Goal: Task Accomplishment & Management: Manage account settings

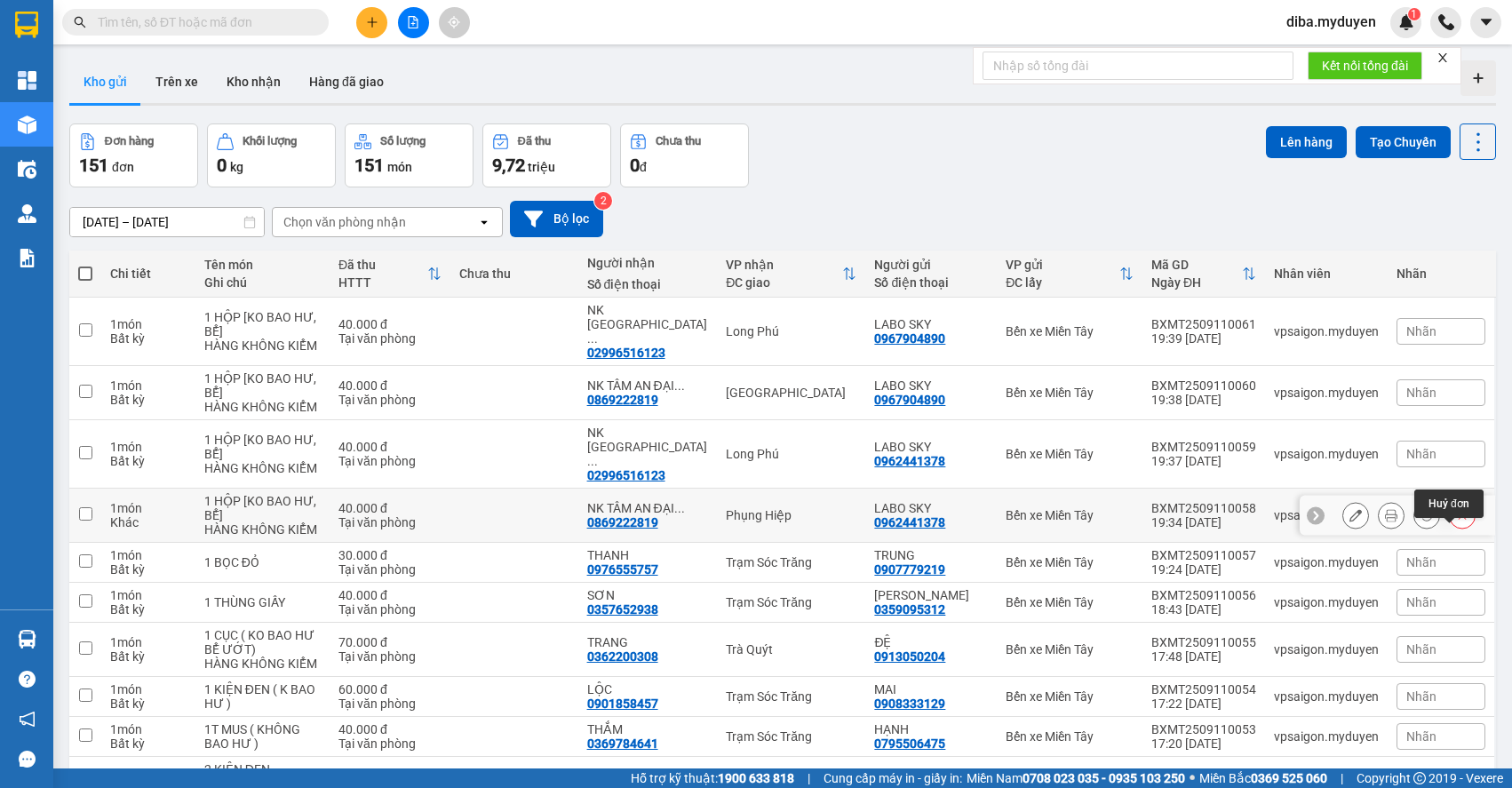
click at [1455, 531] on button at bounding box center [1461, 515] width 25 height 31
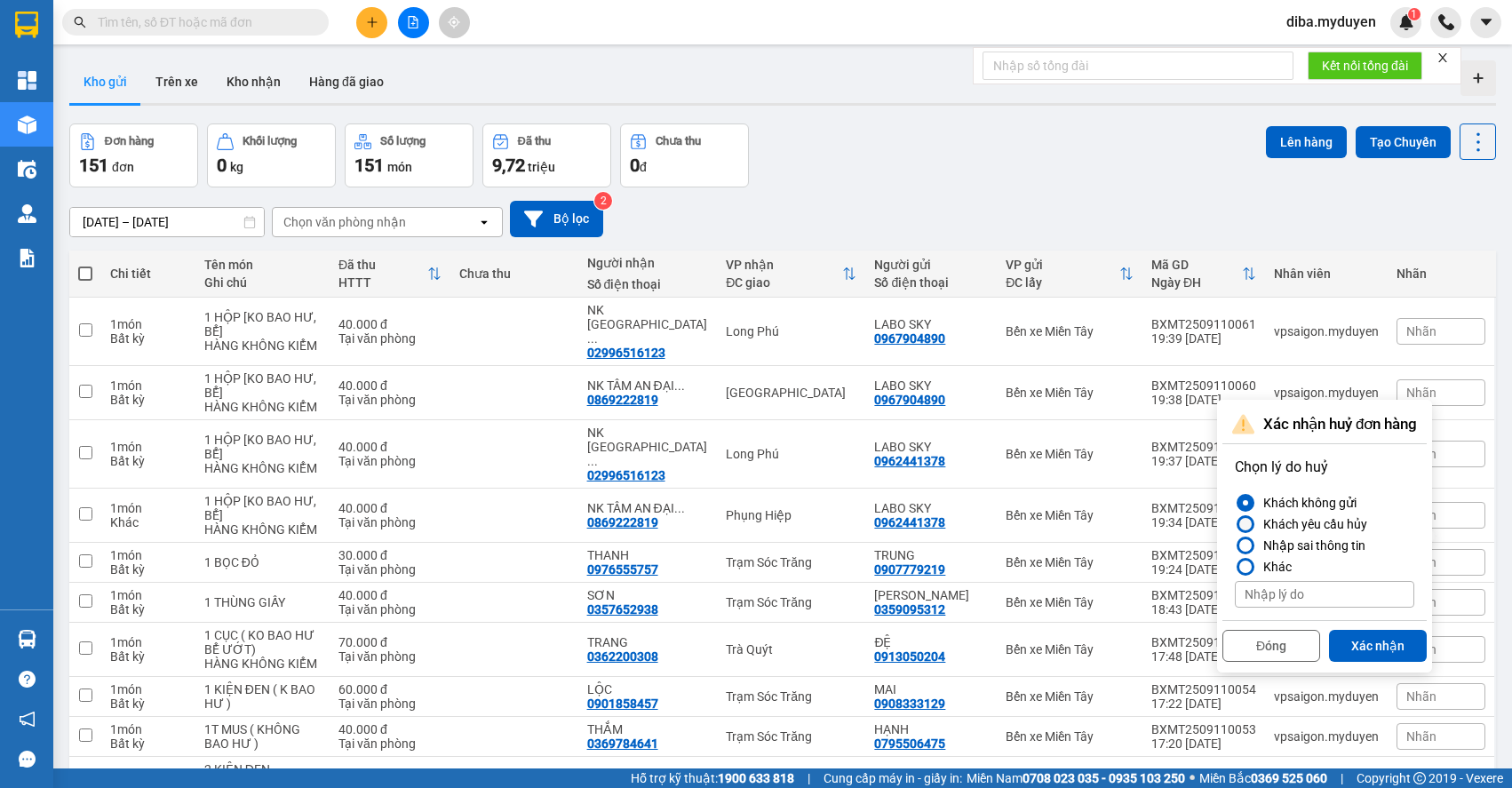
click at [1312, 523] on div "Khách yêu cầu hủy" at bounding box center [1311, 523] width 111 height 22
click at [1234, 524] on input "Khách yêu cầu hủy" at bounding box center [1234, 524] width 0 height 0
click at [1385, 649] on button "Xác nhận" at bounding box center [1378, 645] width 98 height 32
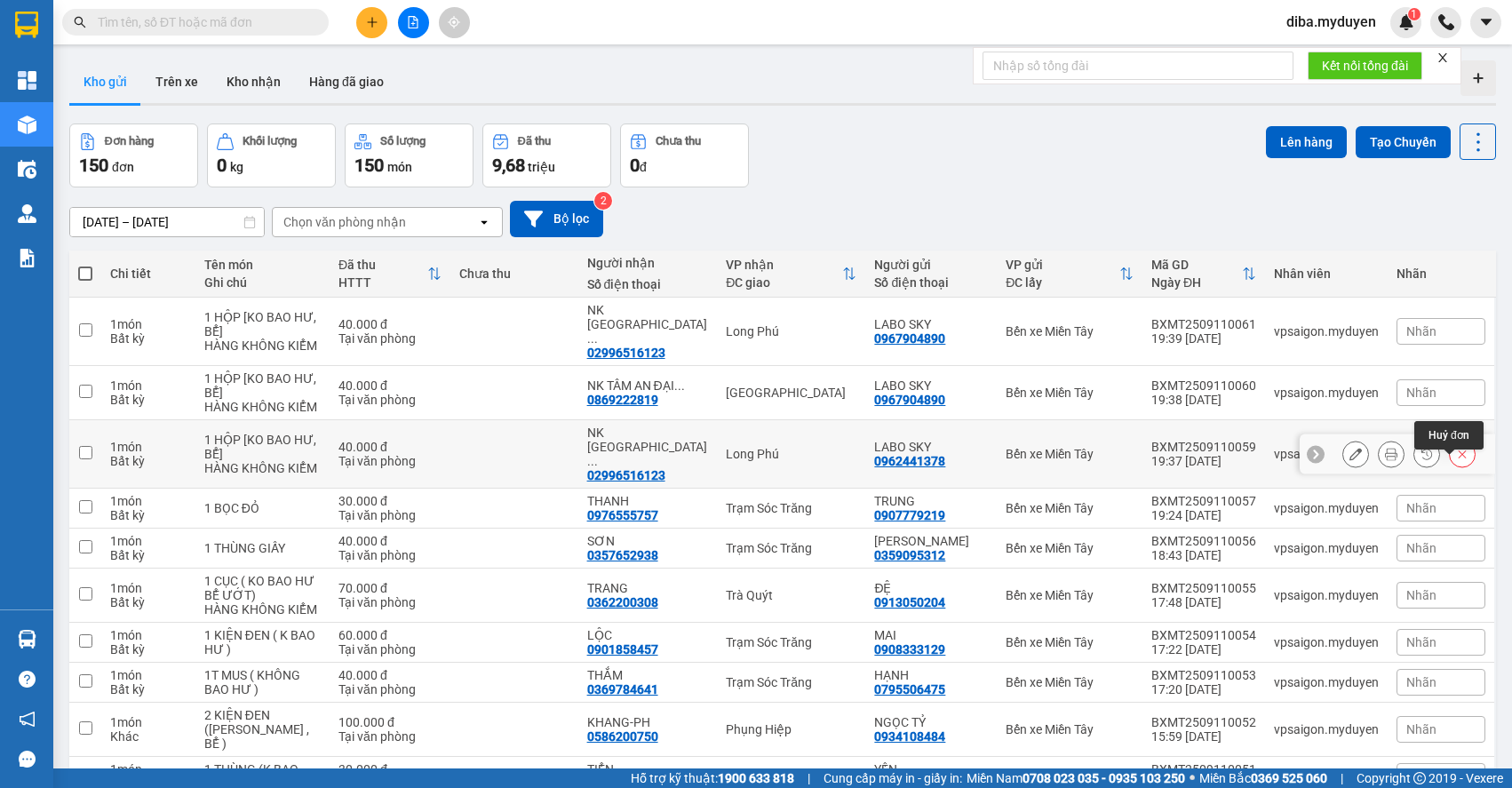
click at [1456, 460] on icon at bounding box center [1461, 453] width 12 height 12
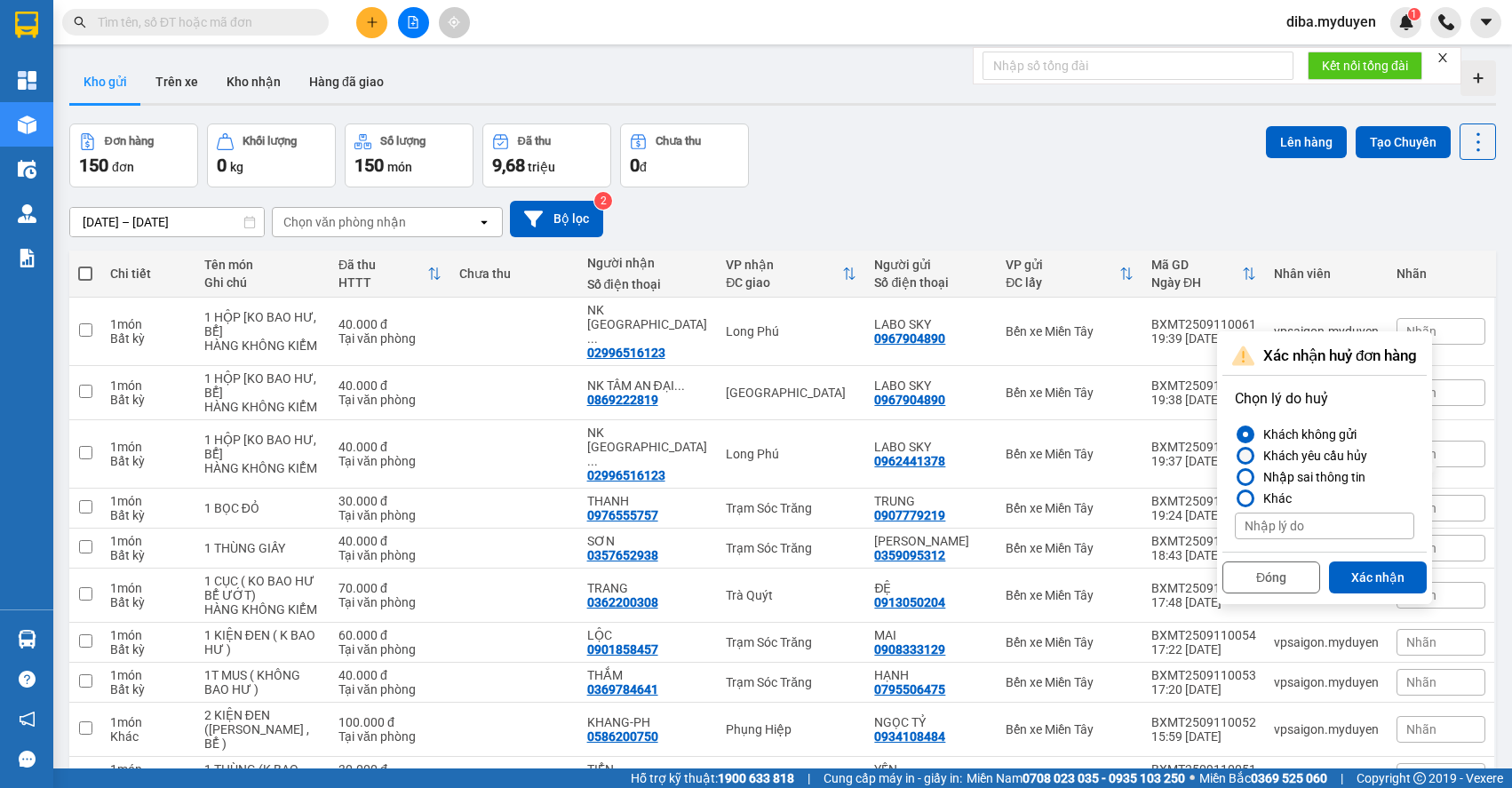
click at [1330, 456] on div "Khách yêu cầu hủy" at bounding box center [1311, 455] width 111 height 22
click at [1234, 456] on input "Khách yêu cầu hủy" at bounding box center [1234, 456] width 0 height 0
click at [1327, 461] on div "Khách yêu cầu hủy" at bounding box center [1311, 455] width 111 height 22
click at [1234, 456] on input "Khách yêu cầu hủy" at bounding box center [1234, 456] width 0 height 0
drag, startPoint x: 1322, startPoint y: 477, endPoint x: 1290, endPoint y: 538, distance: 68.9
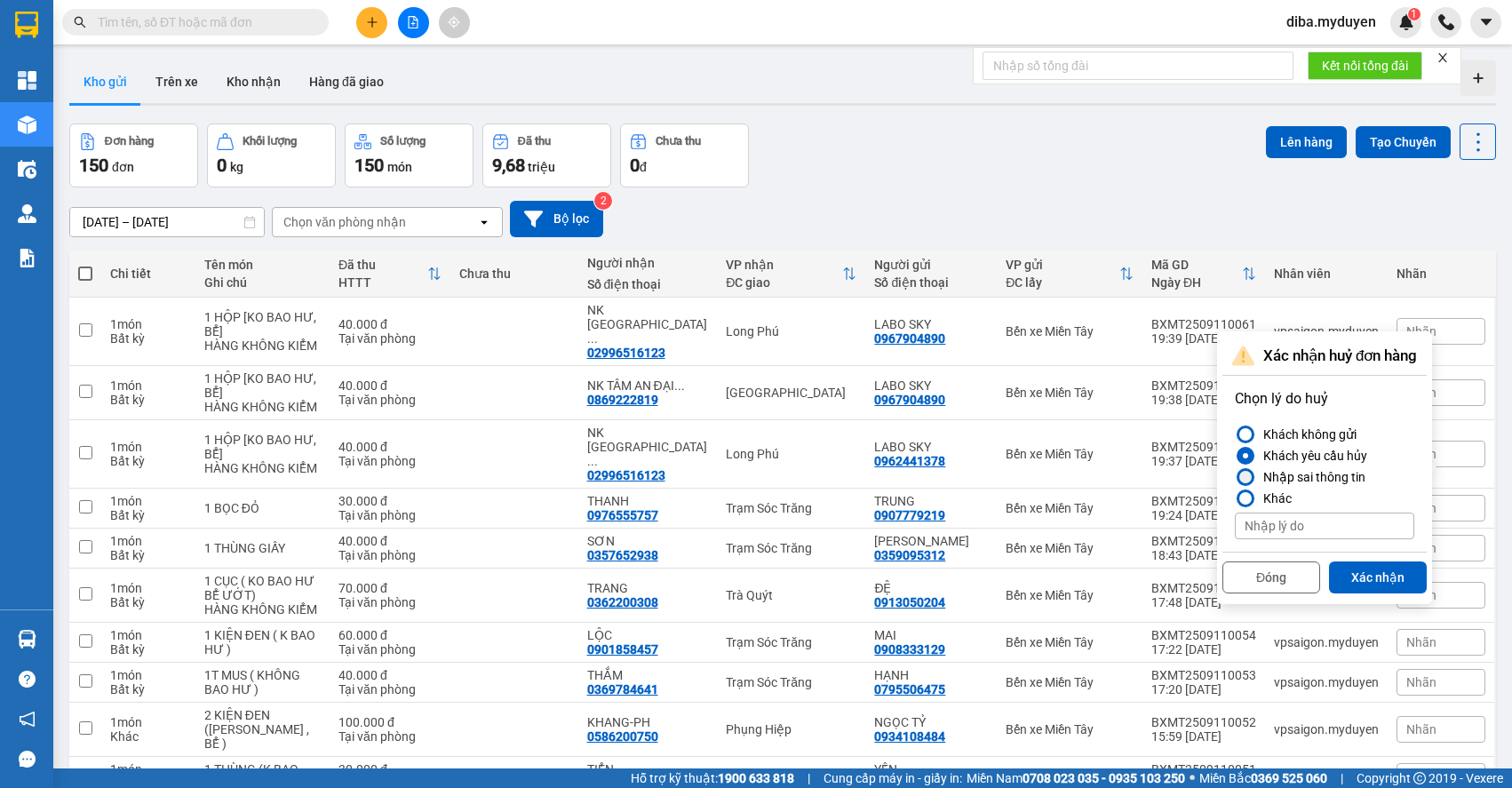
click at [1321, 477] on div "Nhập sai thông tin" at bounding box center [1310, 477] width 109 height 22
click at [1234, 477] on input "Nhập sai thông tin" at bounding box center [1234, 477] width 0 height 0
click at [1401, 575] on button "Xác nhận" at bounding box center [1378, 577] width 98 height 32
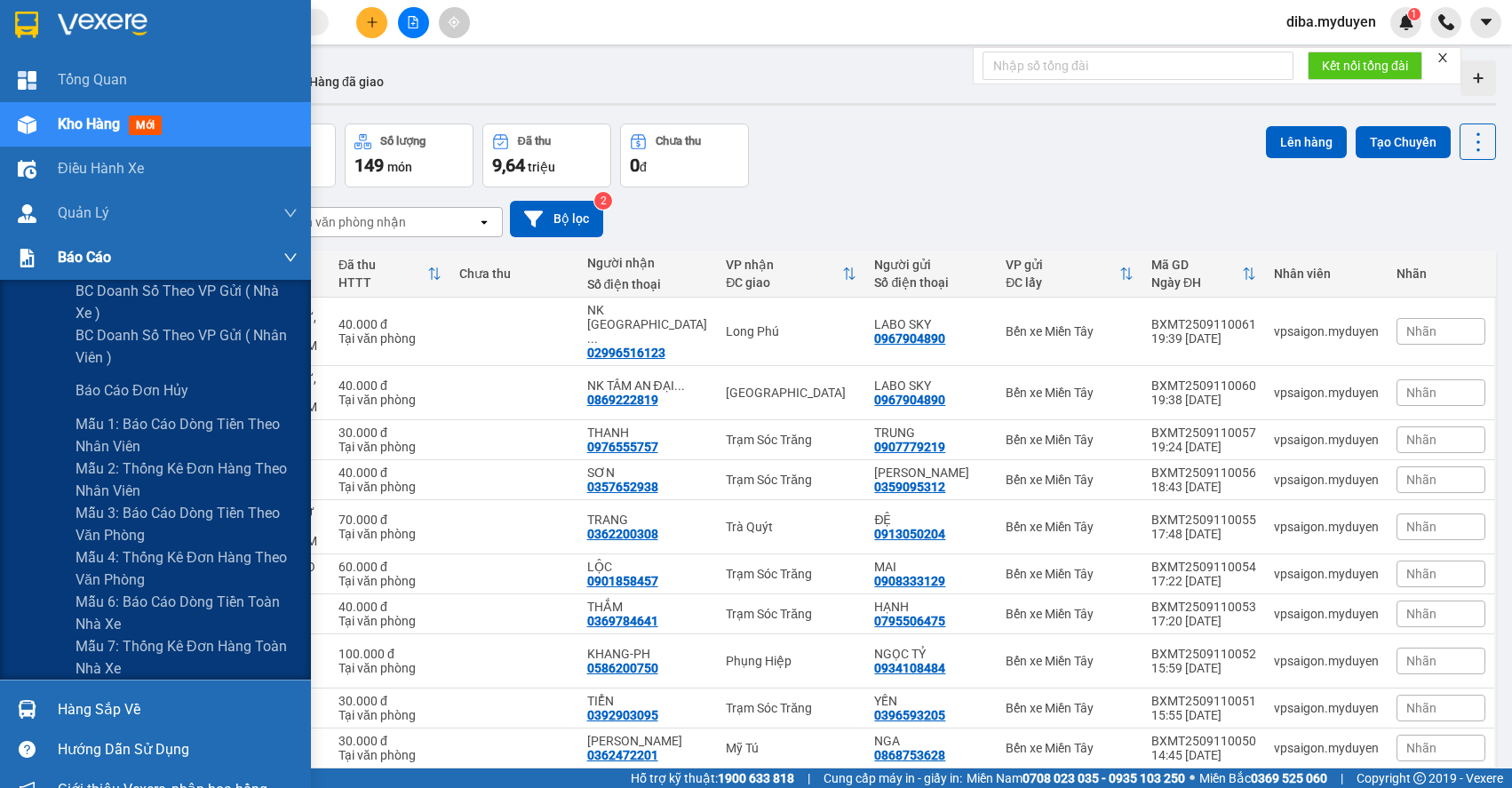
click at [89, 265] on span "Báo cáo" at bounding box center [84, 257] width 53 height 23
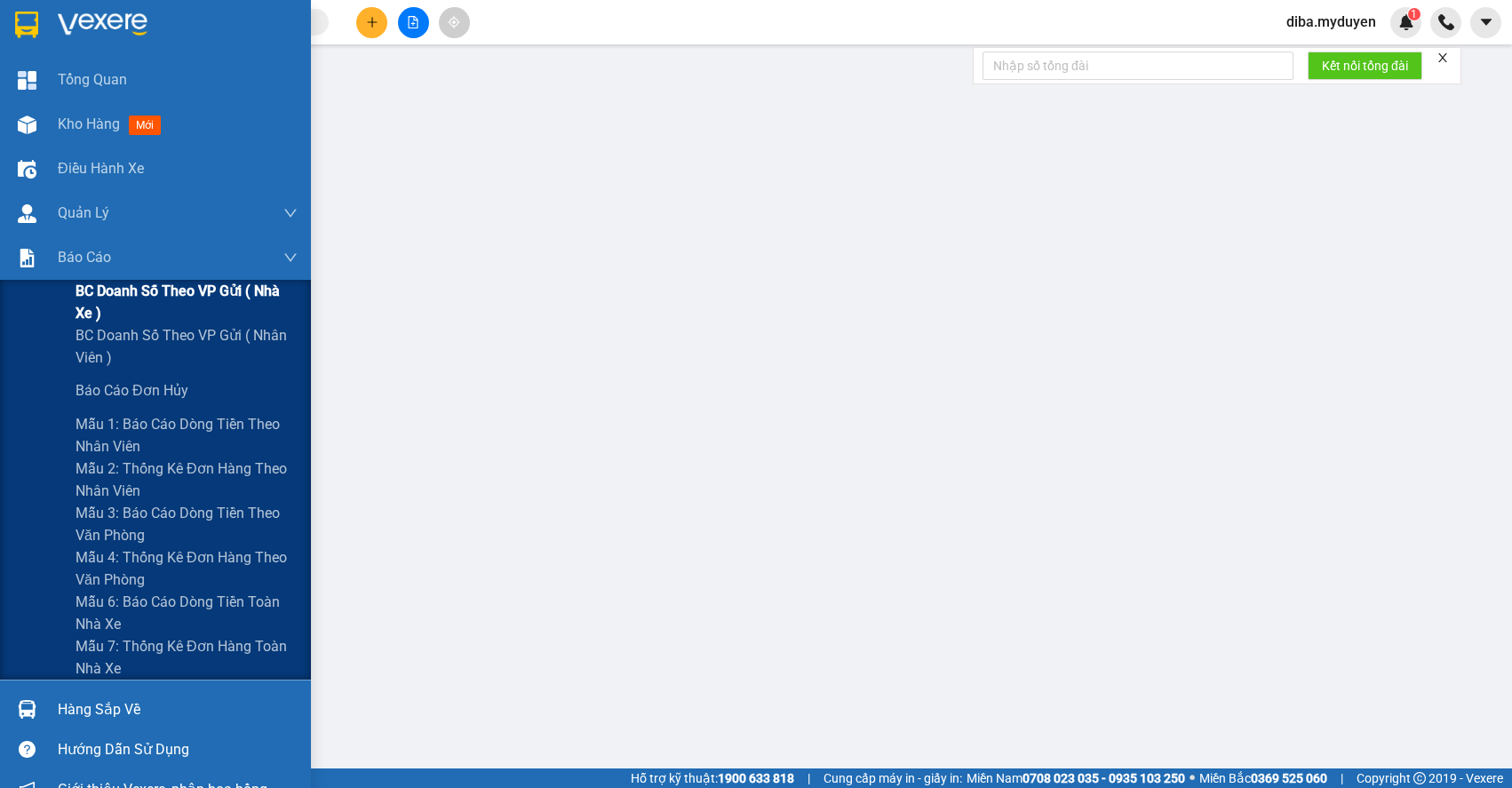
click at [114, 281] on span "BC doanh số theo VP gửi ( nhà xe )" at bounding box center [186, 301] width 222 height 44
